Goal: Find specific page/section: Locate a particular part of the current website

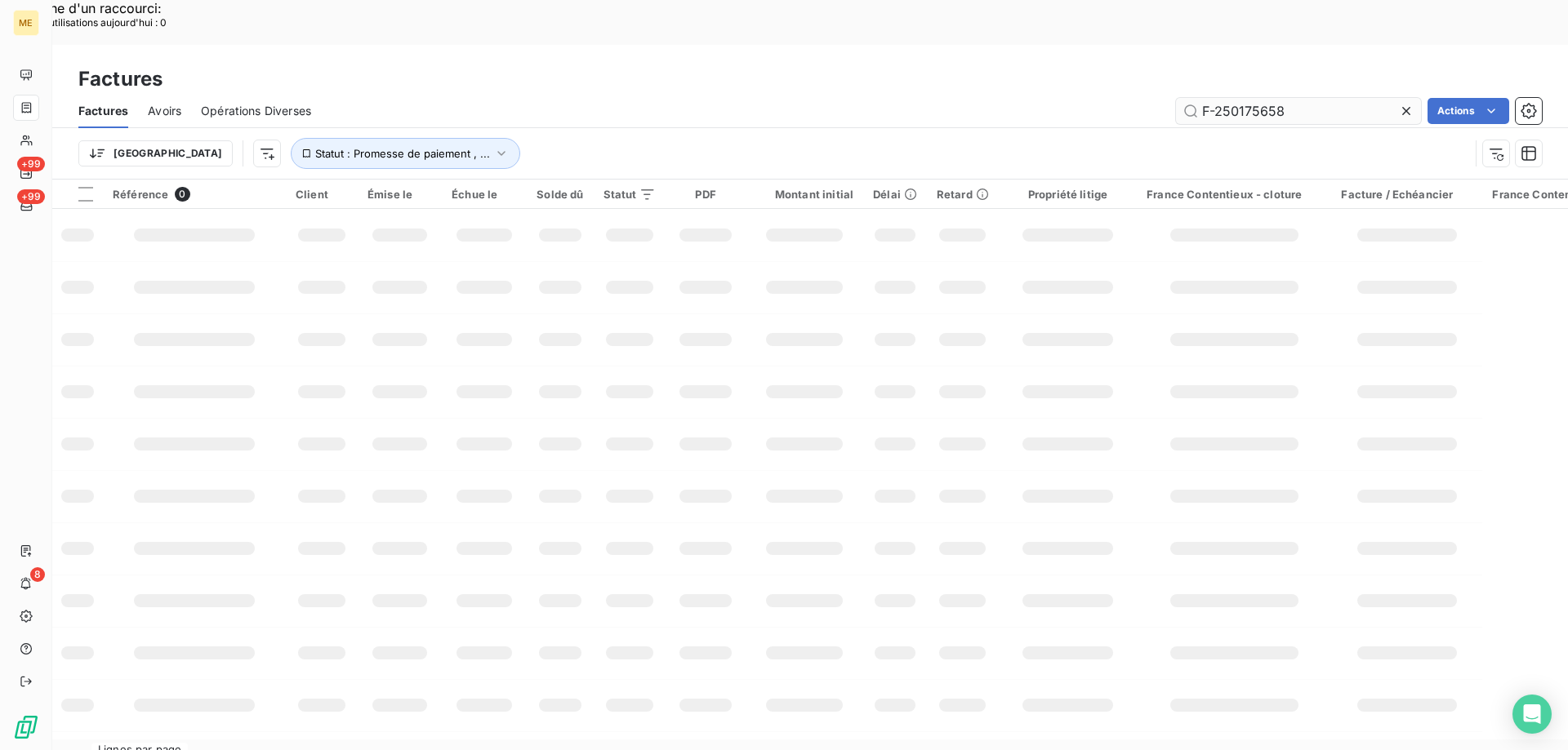
click at [1282, 98] on input "F-250175658" at bounding box center [1298, 111] width 245 height 26
type input "f-250185836"
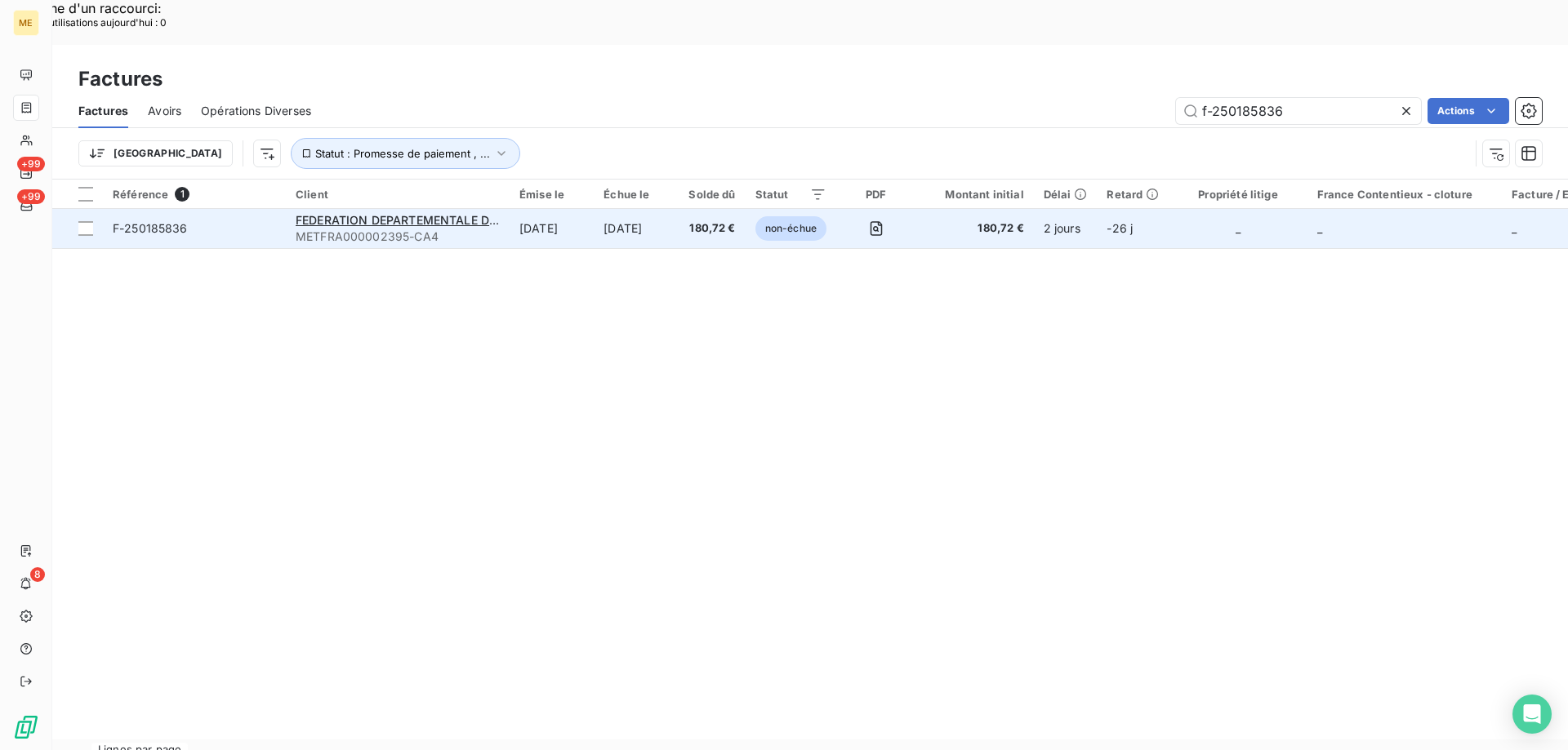
click at [241, 221] on span "F-250185836" at bounding box center [194, 228] width 163 height 16
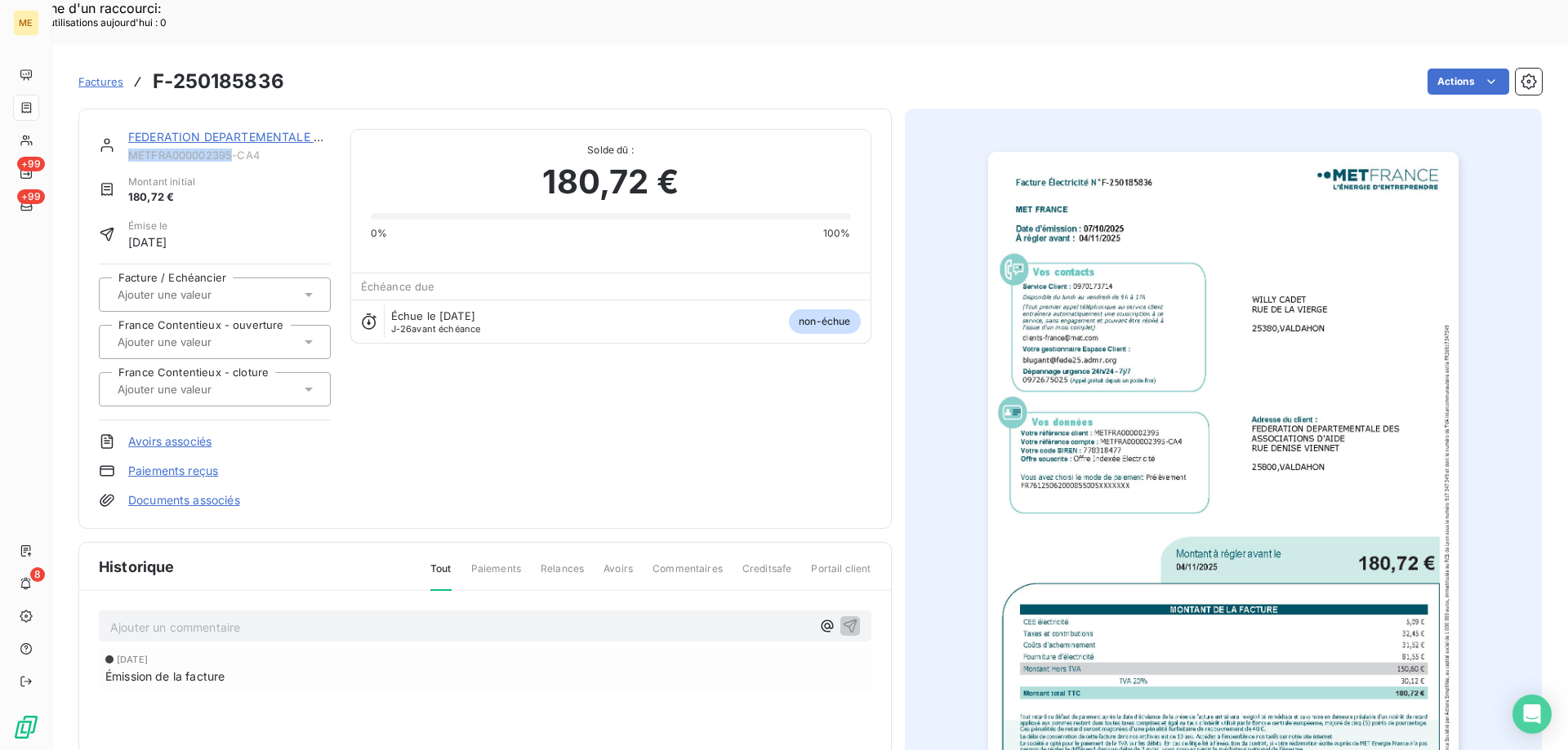
copy span "METFRA000002395"
drag, startPoint x: 233, startPoint y: 113, endPoint x: 130, endPoint y: 110, distance: 103.0
click at [130, 148] on span "METFRA000002395-CA4" at bounding box center [229, 154] width 203 height 13
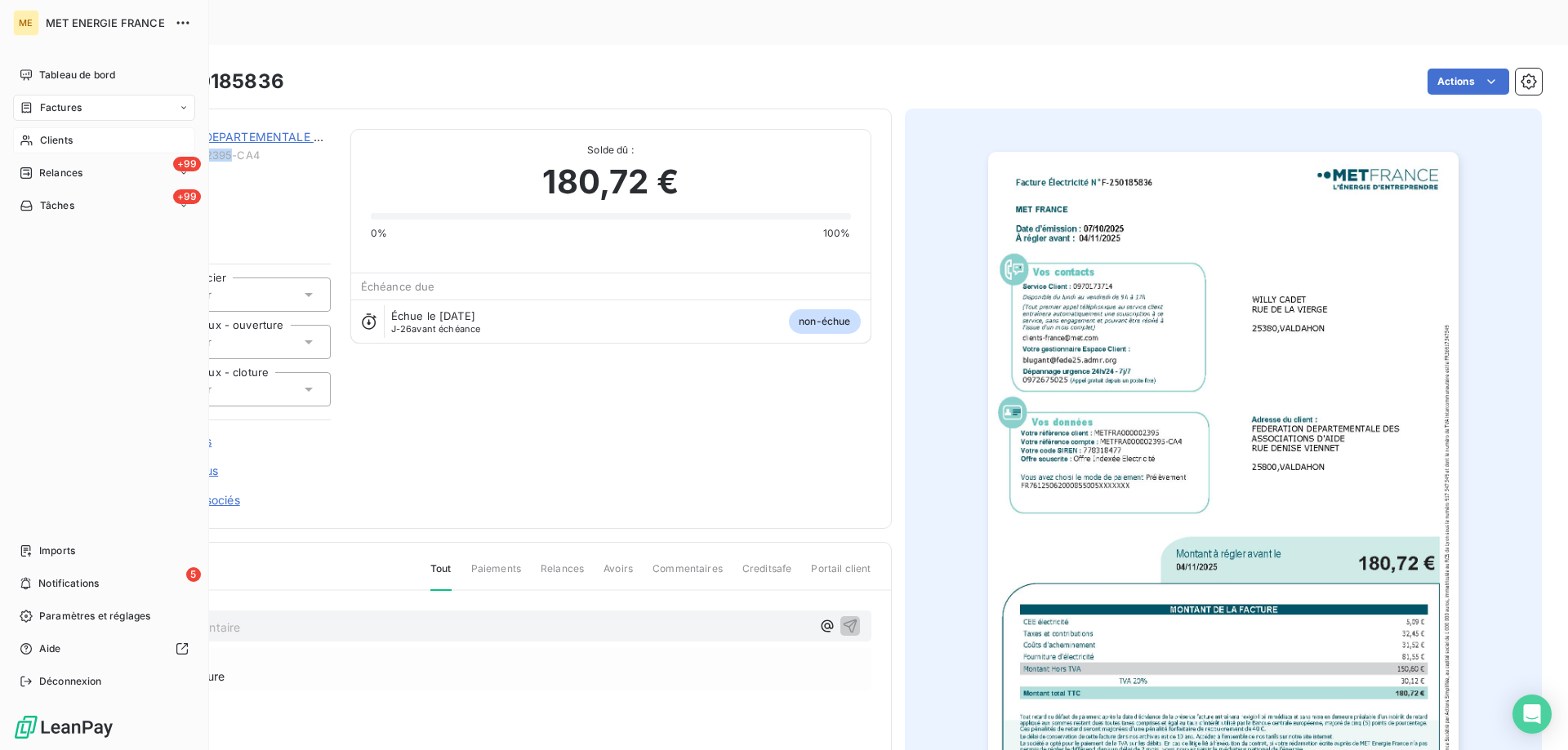
click at [20, 142] on icon at bounding box center [27, 140] width 14 height 13
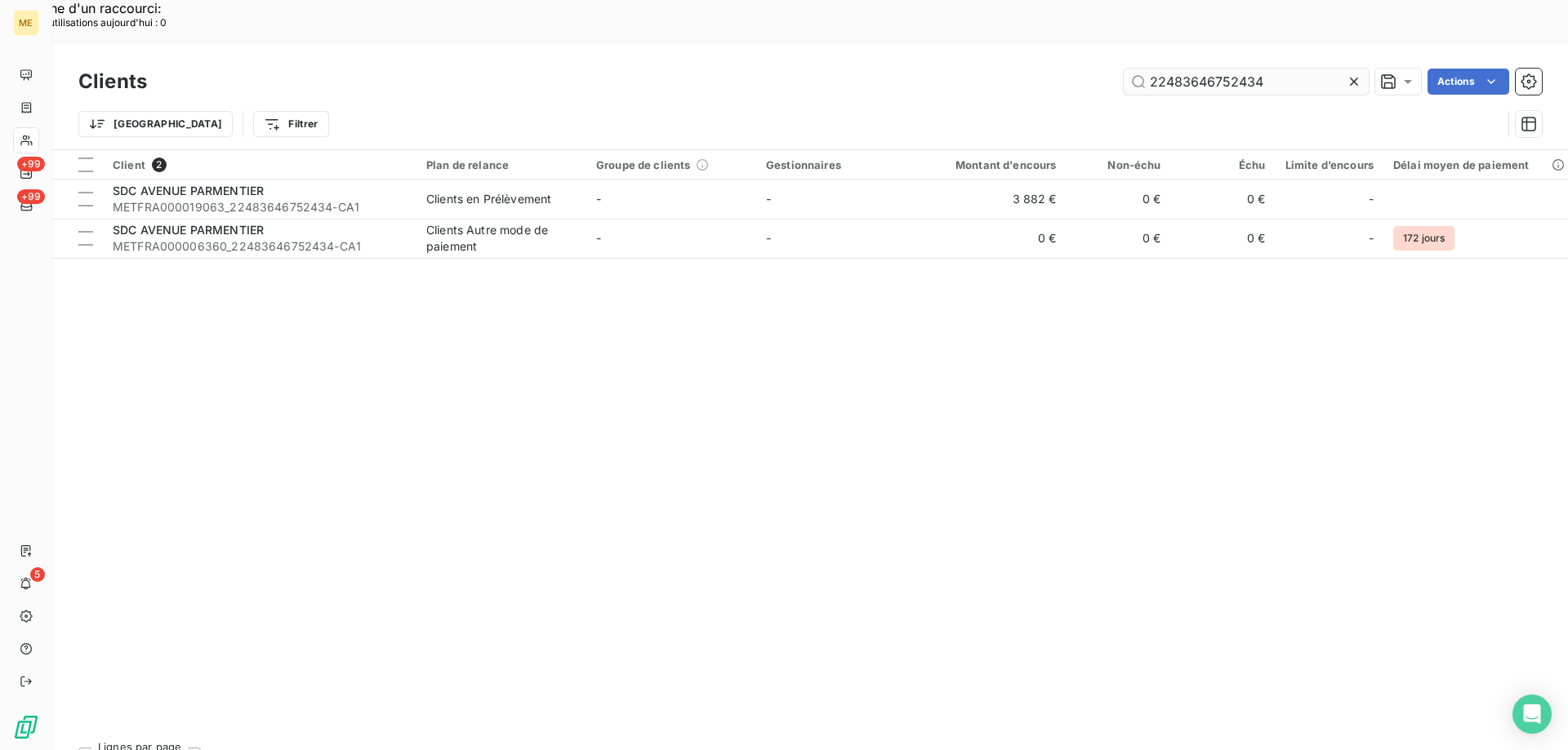
click at [1196, 69] on input "22483646752434" at bounding box center [1246, 82] width 245 height 26
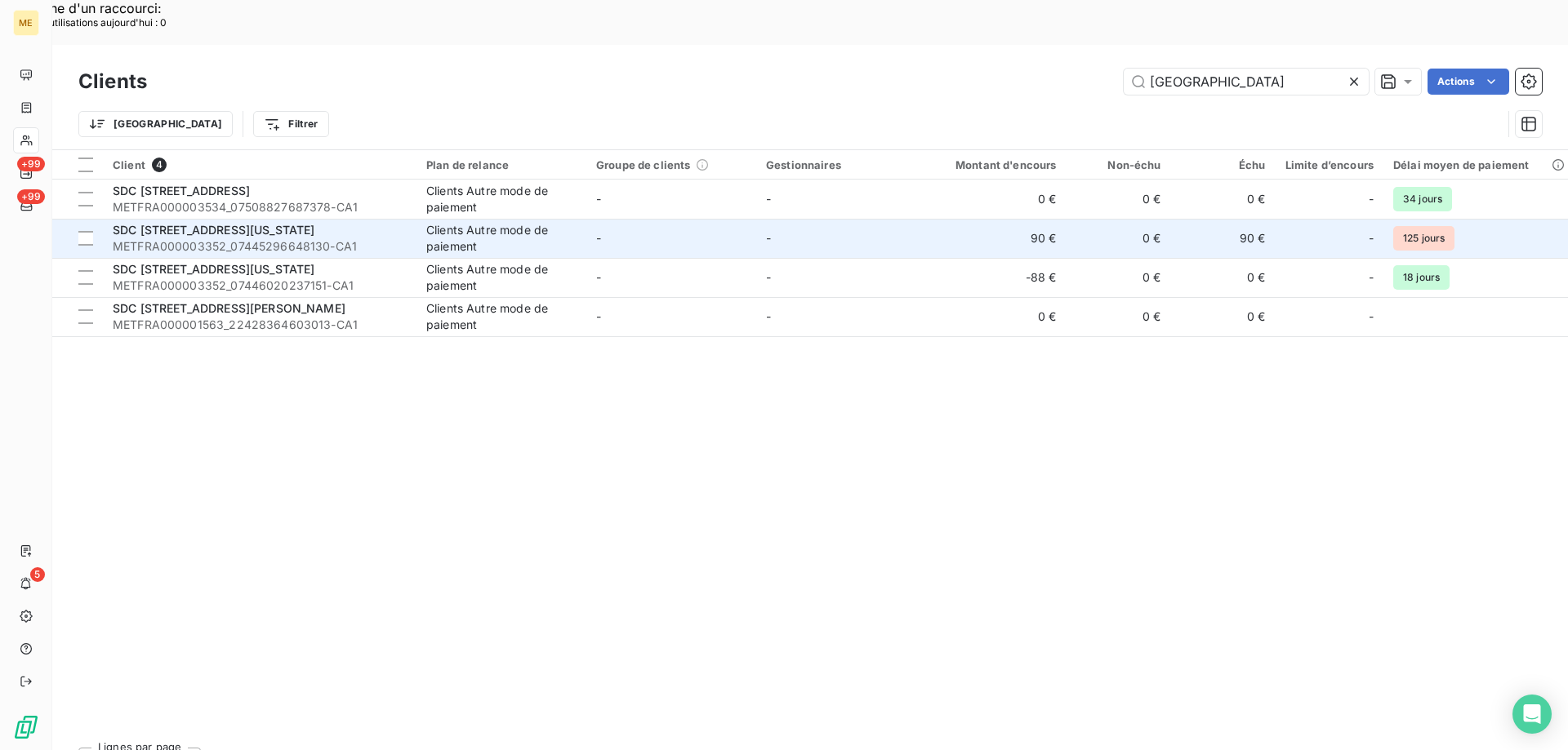
type input "[GEOGRAPHIC_DATA]"
click at [353, 222] on div "SDC [STREET_ADDRESS][US_STATE]" at bounding box center [259, 230] width 294 height 16
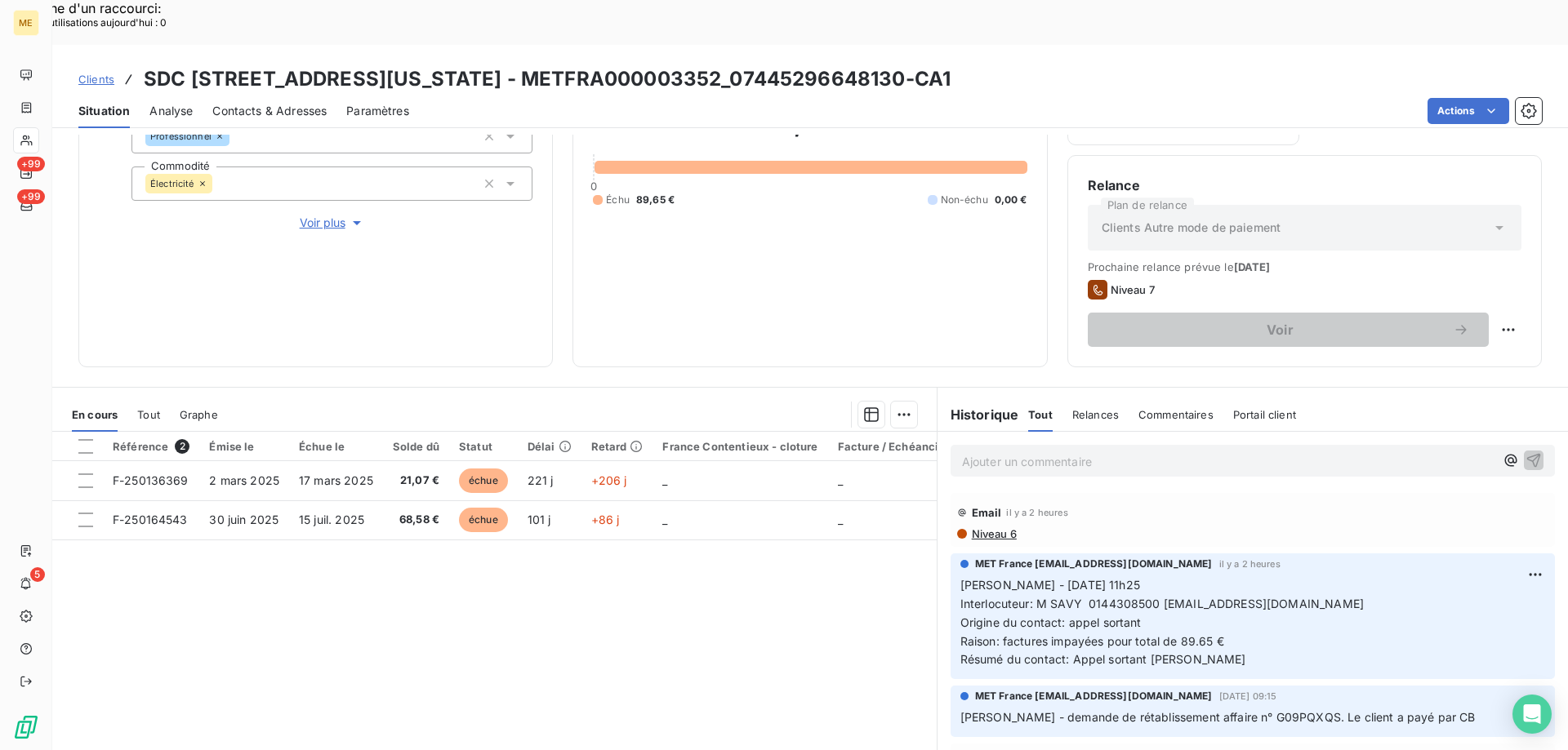
click at [465, 65] on h3 "SDC [STREET_ADDRESS][US_STATE] - METFRA000003352_07445296648130-CA1" at bounding box center [547, 79] width 807 height 29
copy h3 "METFRA000003352"
drag, startPoint x: 661, startPoint y: 34, endPoint x: 470, endPoint y: 34, distance: 191.0
click at [470, 65] on h3 "SDC [STREET_ADDRESS][US_STATE] - METFRA000003352_07445296648130-CA1" at bounding box center [547, 79] width 807 height 29
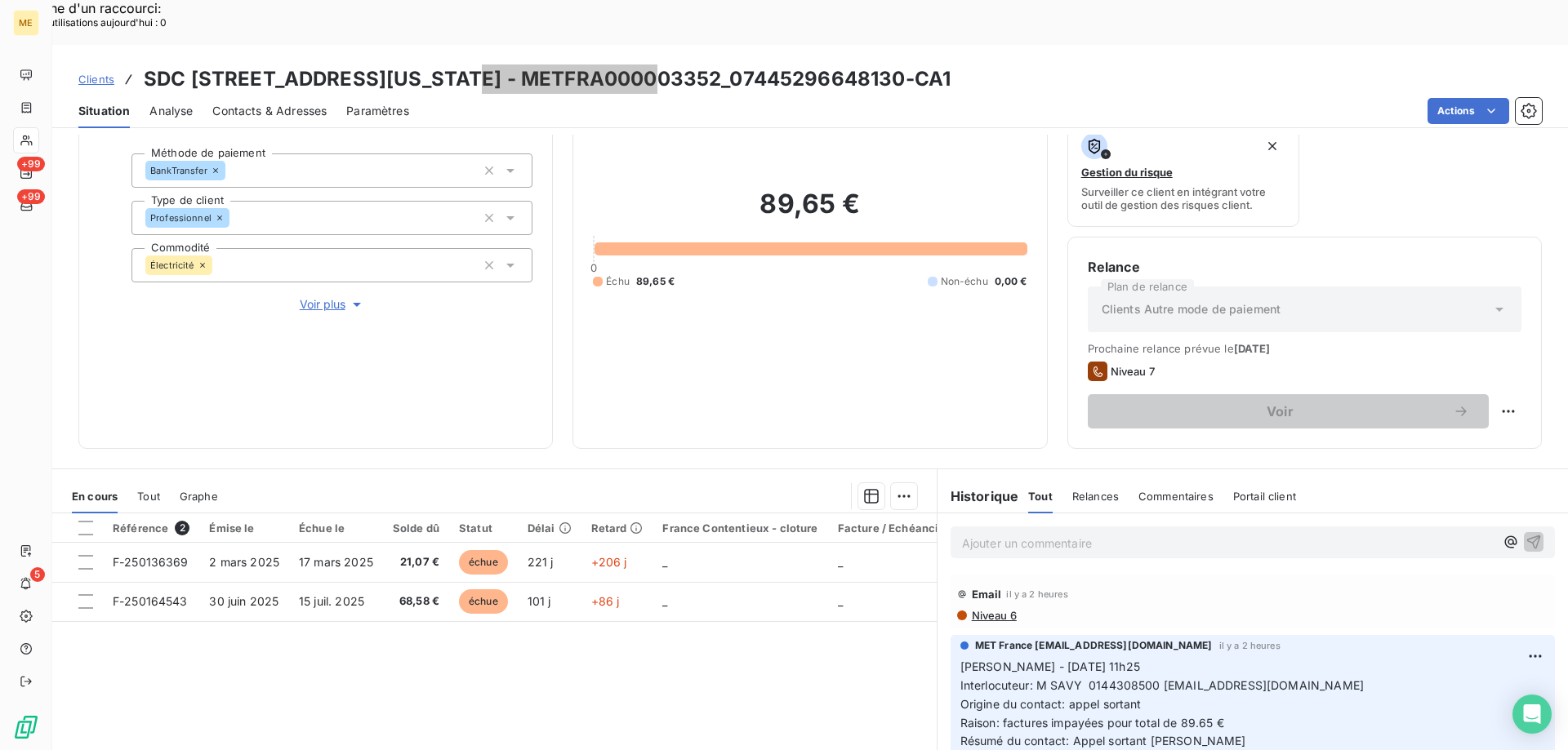
scroll to position [218, 0]
